Goal: Check status: Check status

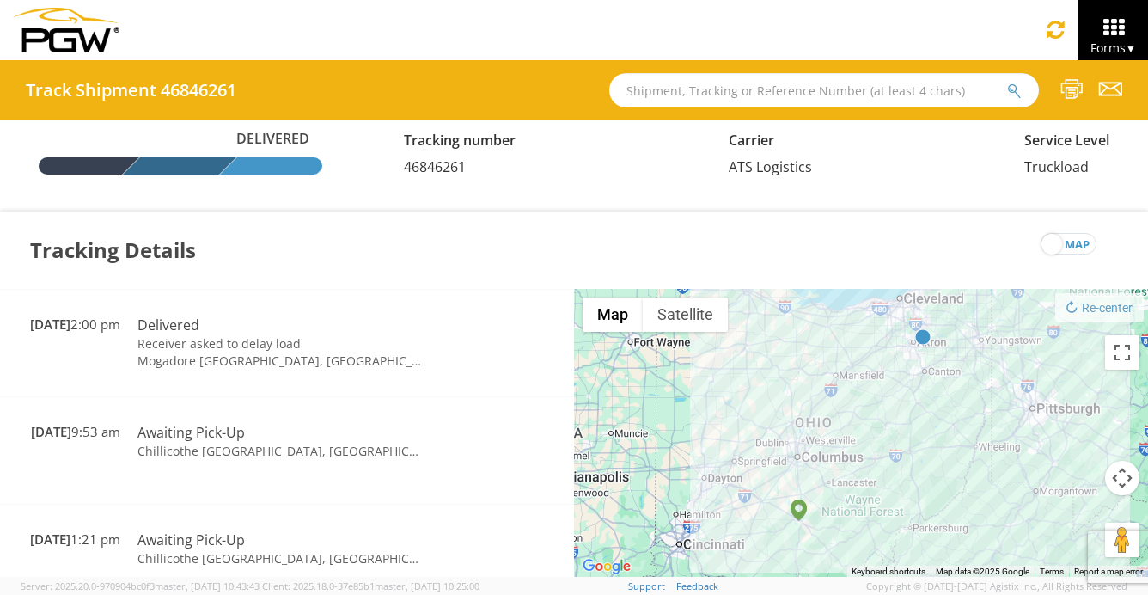
click at [809, 101] on input "text" at bounding box center [824, 90] width 430 height 34
click at [792, 88] on input "text" at bounding box center [824, 90] width 430 height 34
click at [791, 88] on input "text" at bounding box center [824, 90] width 430 height 34
type input "668926"
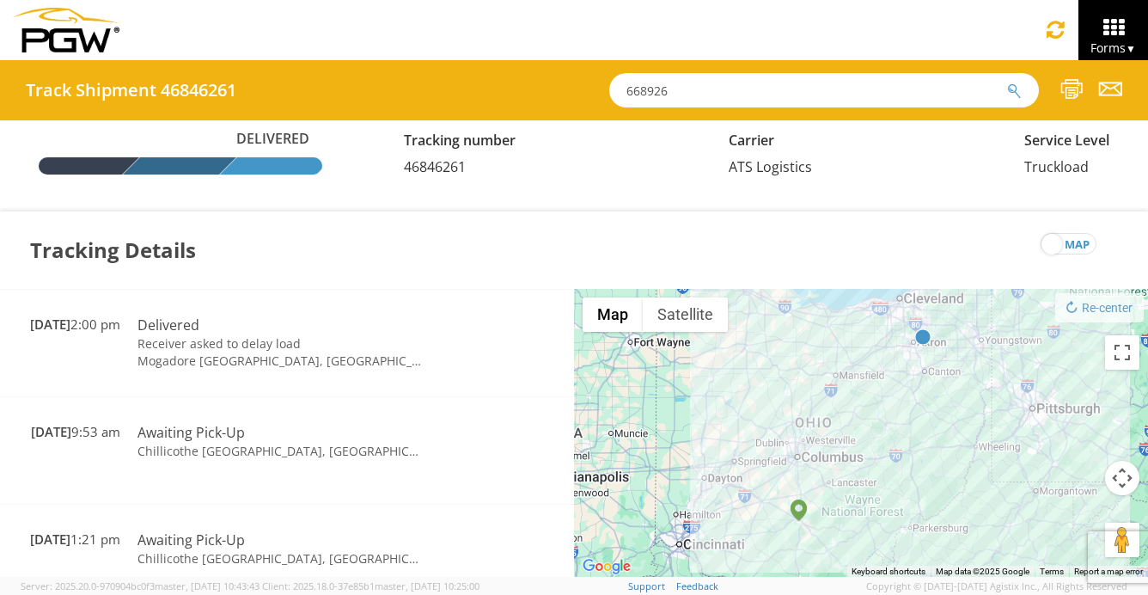
click at [1016, 94] on icon "submit" at bounding box center [1014, 90] width 15 height 15
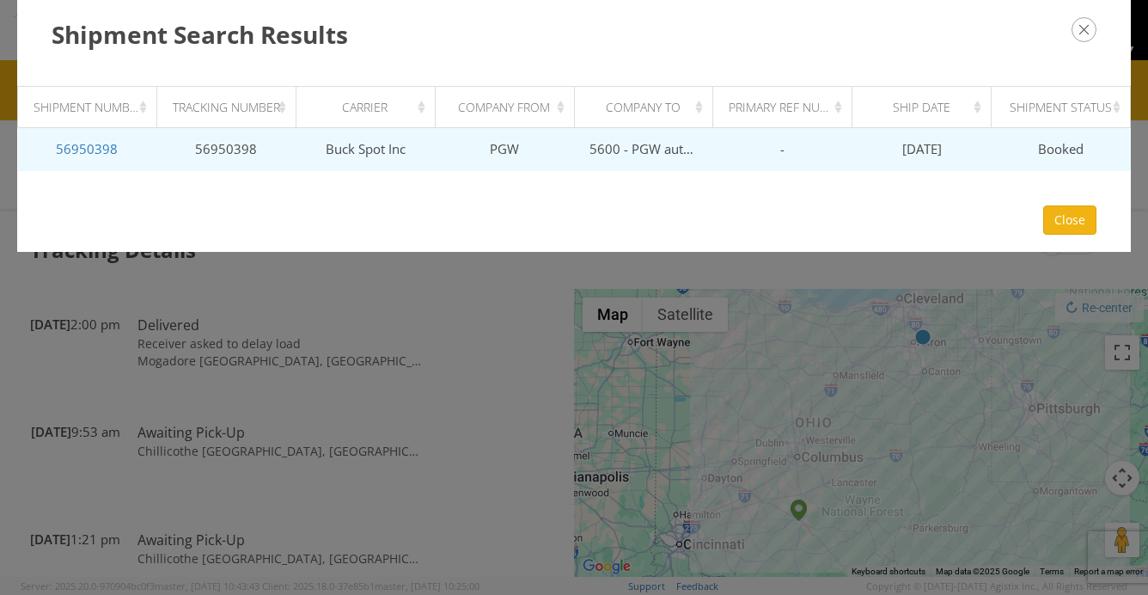
click at [87, 162] on td "56950398" at bounding box center [87, 149] width 139 height 43
click at [84, 155] on link "56950398" at bounding box center [87, 148] width 62 height 17
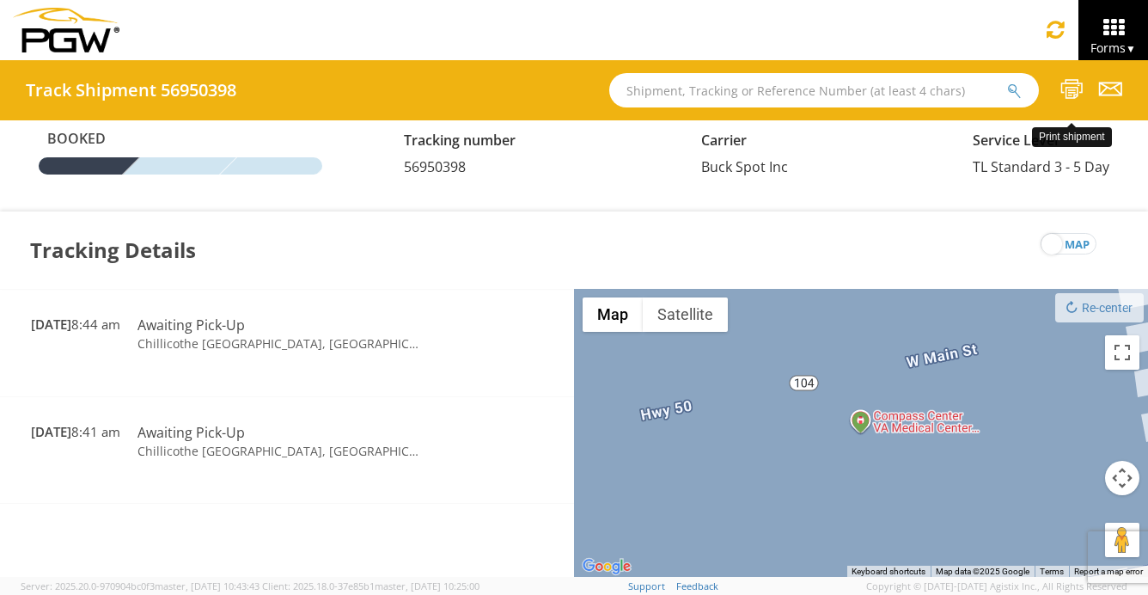
click at [1061, 89] on icon at bounding box center [1071, 88] width 23 height 21
